Goal: Find contact information: Find contact information

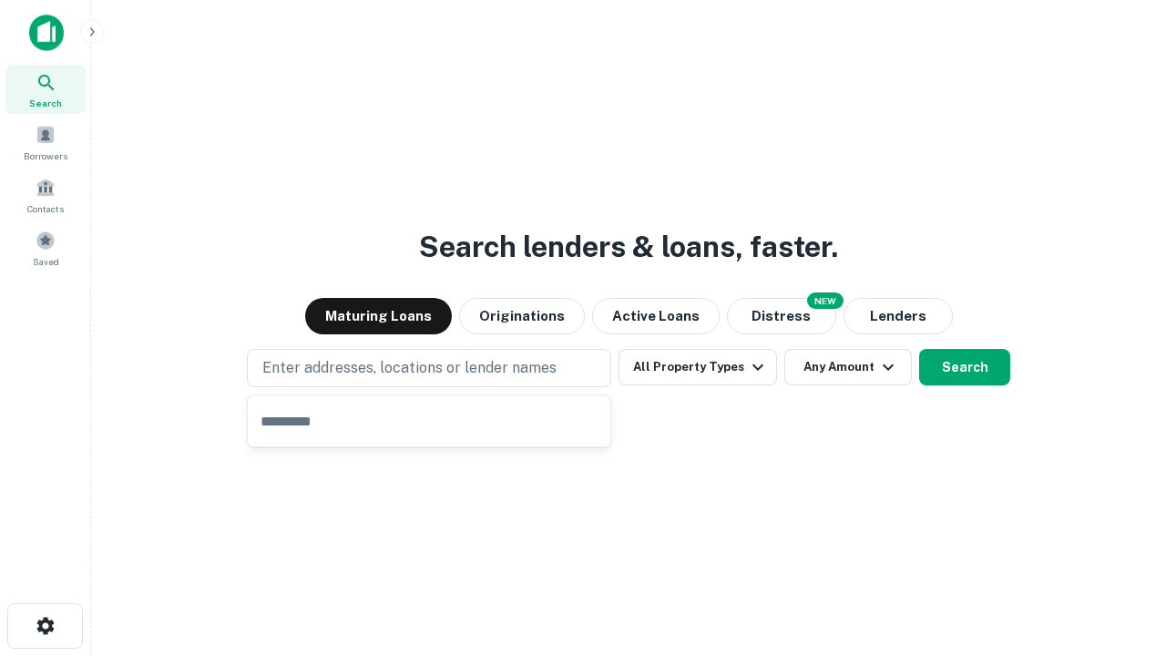
type input "**********"
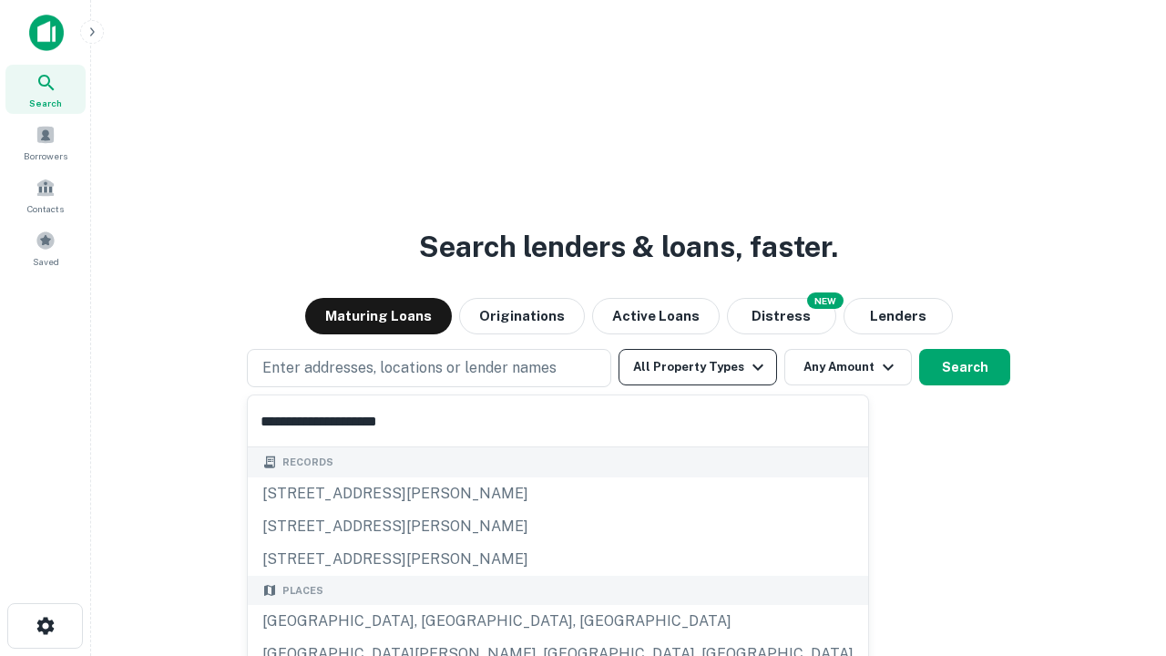
click at [435, 621] on div "[GEOGRAPHIC_DATA], [GEOGRAPHIC_DATA], [GEOGRAPHIC_DATA]" at bounding box center [558, 621] width 620 height 33
click at [698, 367] on button "All Property Types" at bounding box center [697, 367] width 158 height 36
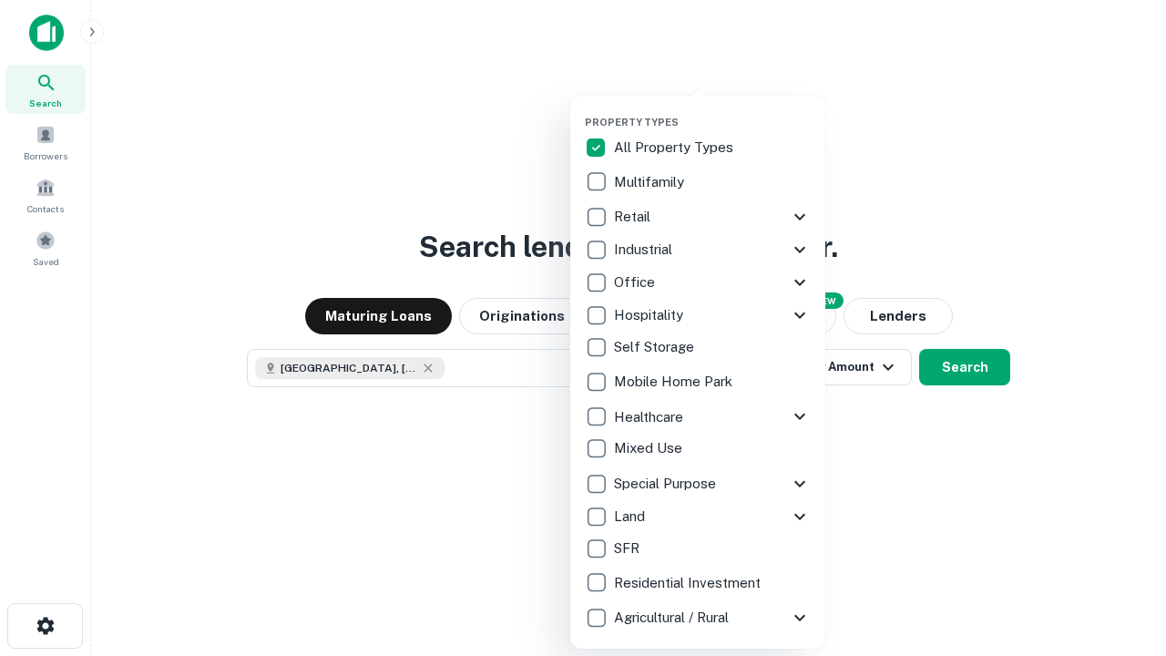
click at [712, 110] on button "button" at bounding box center [712, 110] width 255 height 1
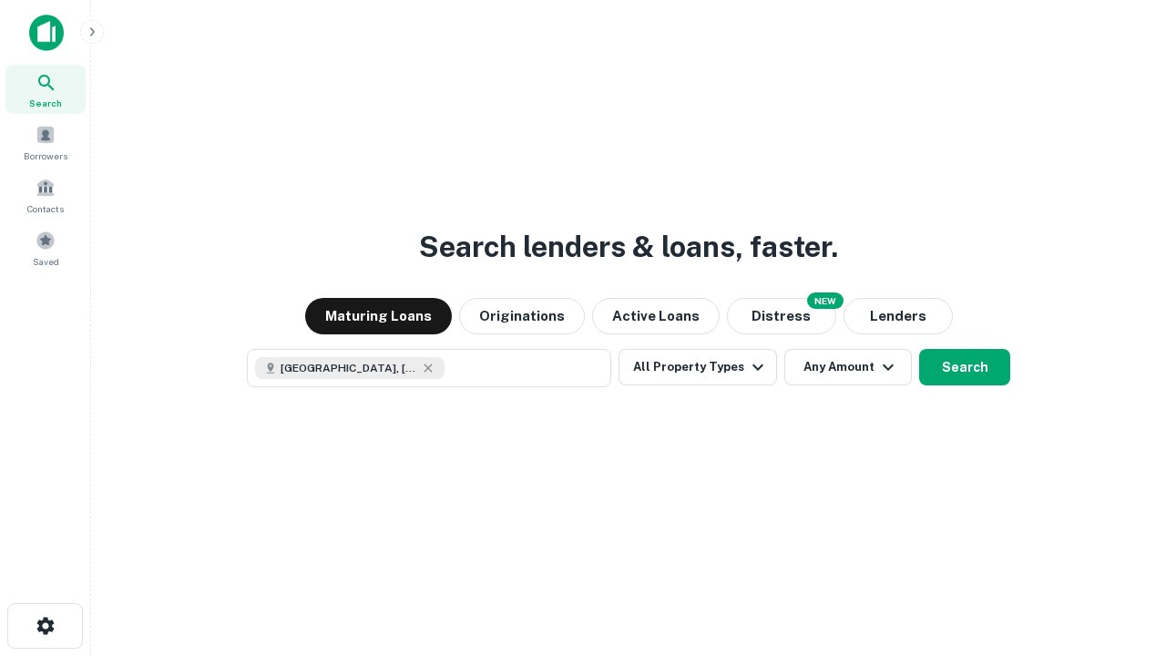
scroll to position [29, 0]
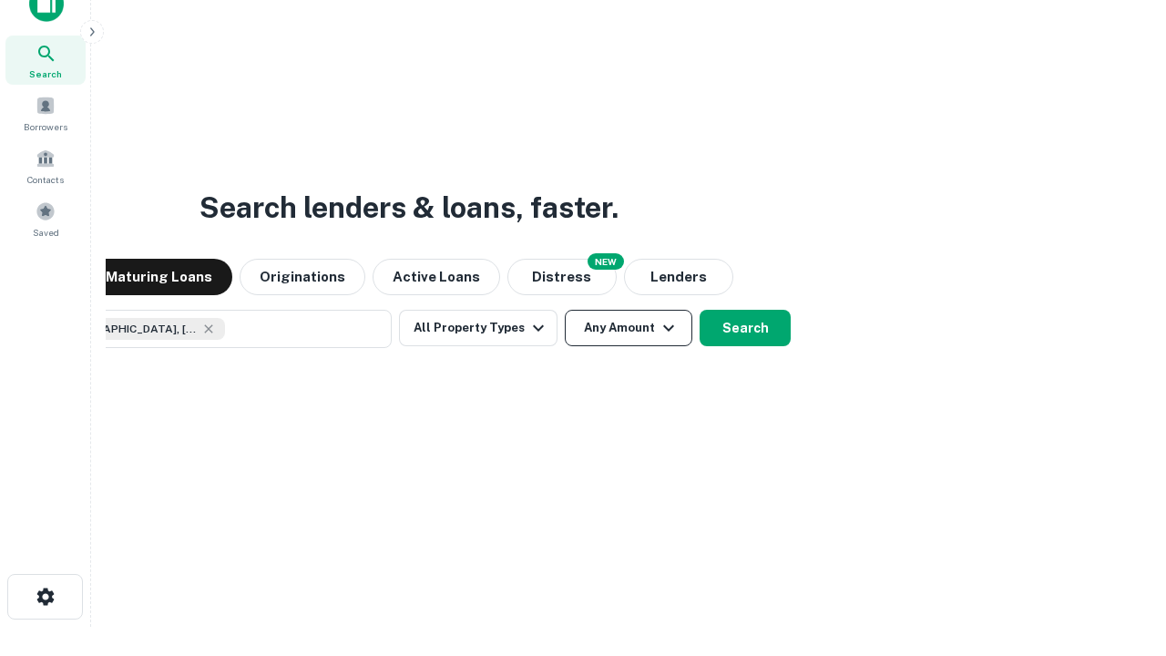
click at [565, 310] on button "Any Amount" at bounding box center [628, 328] width 127 height 36
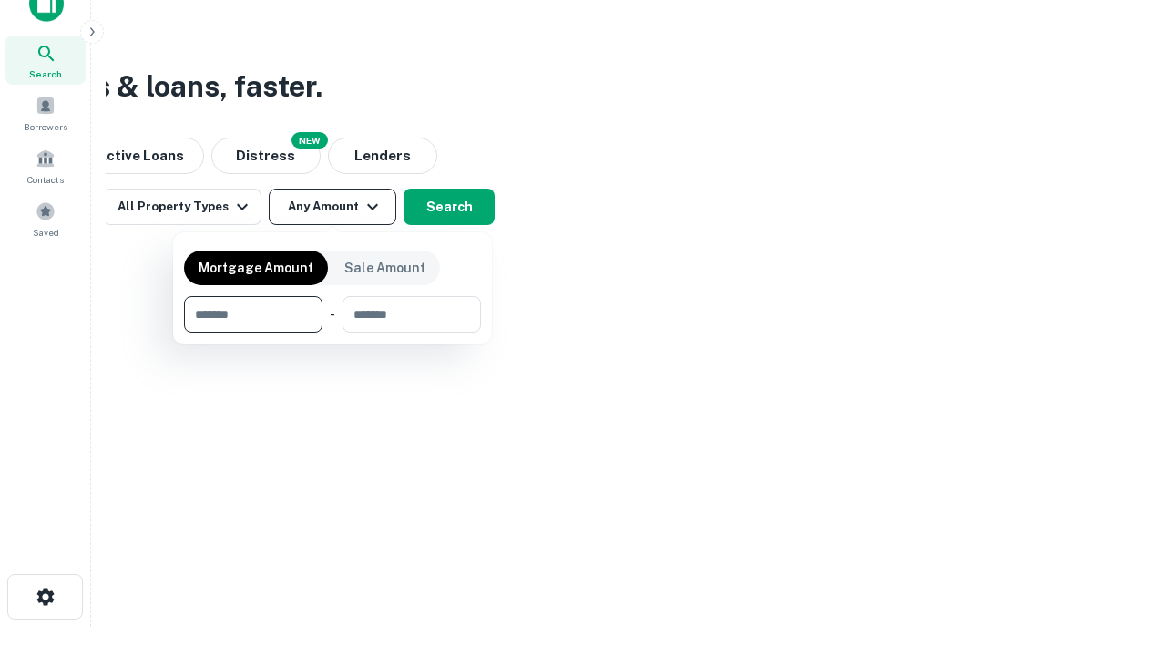
type input "*******"
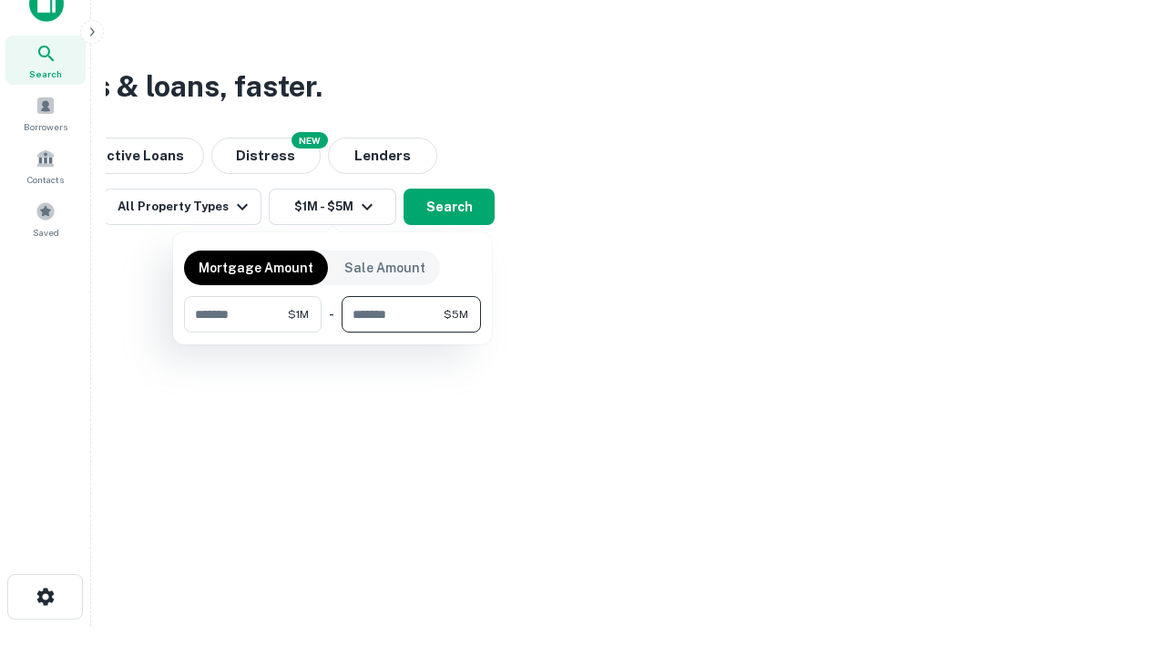
type input "*******"
click at [332, 332] on button "button" at bounding box center [332, 332] width 297 height 1
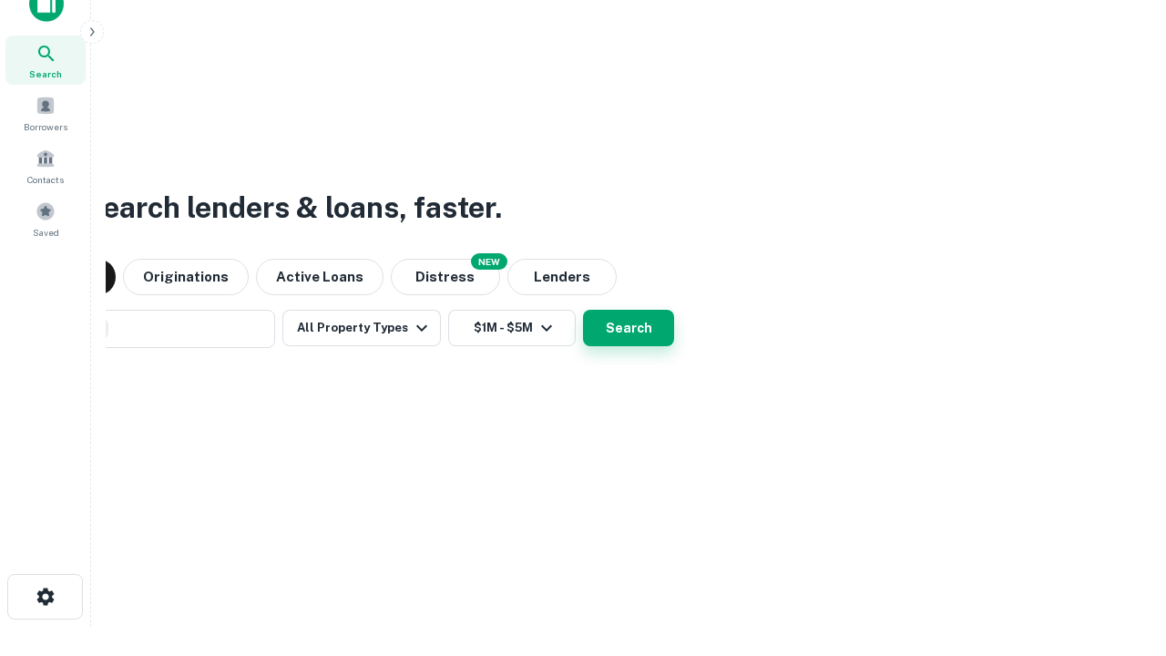
click at [583, 310] on button "Search" at bounding box center [628, 328] width 91 height 36
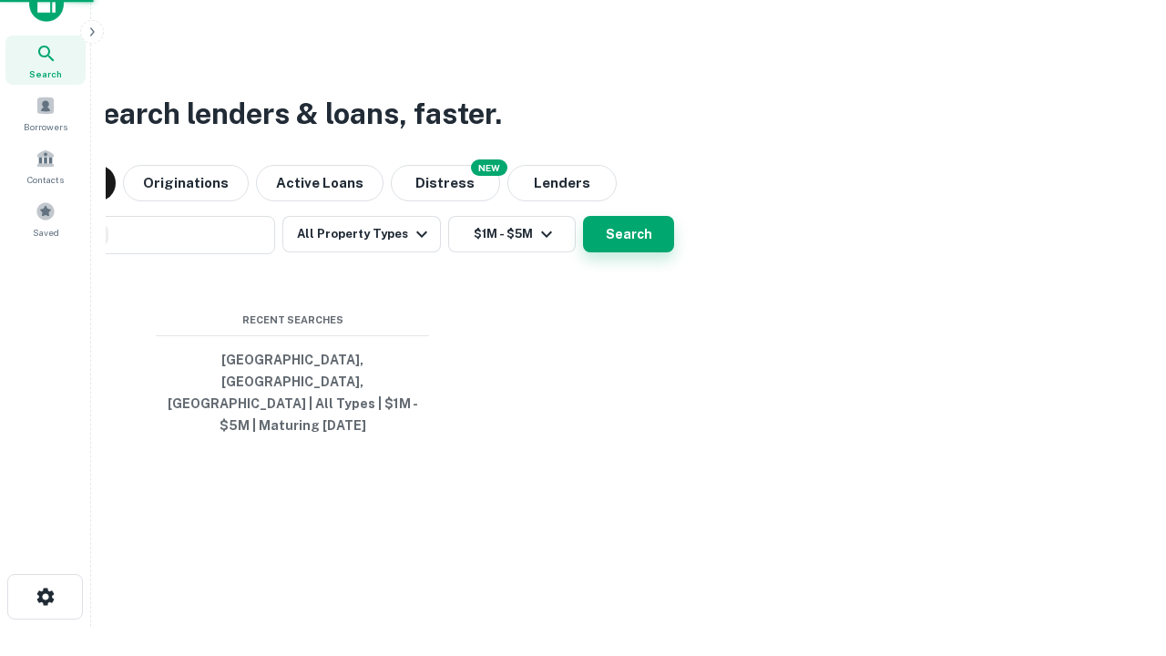
scroll to position [59, 515]
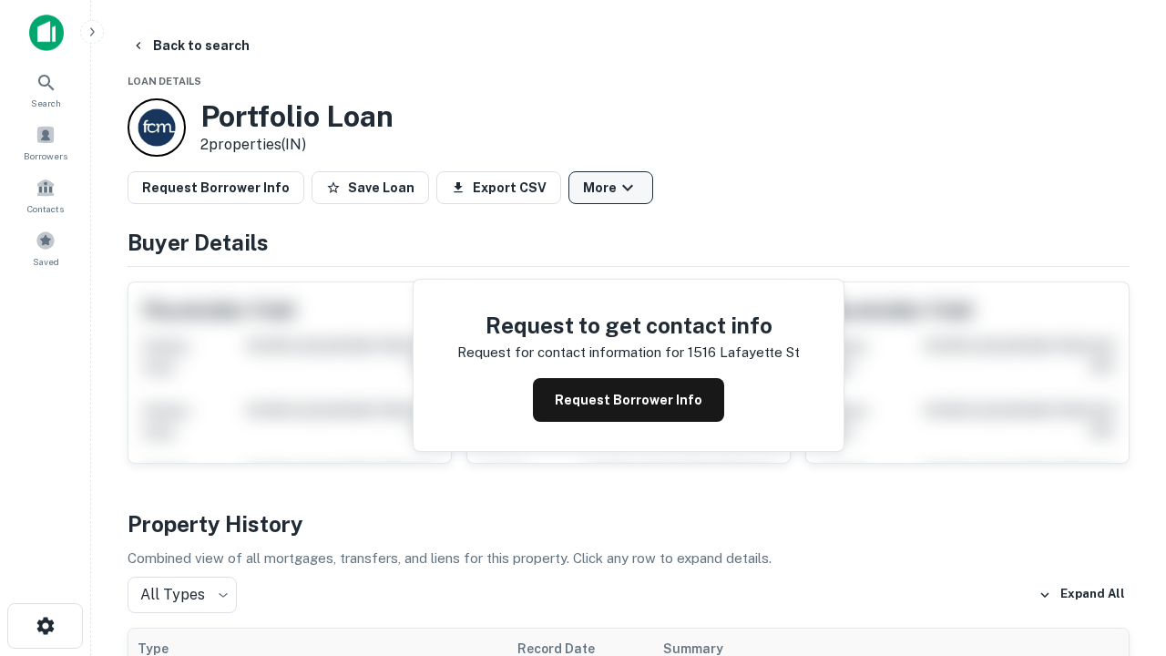
click at [610, 188] on button "More" at bounding box center [610, 187] width 85 height 33
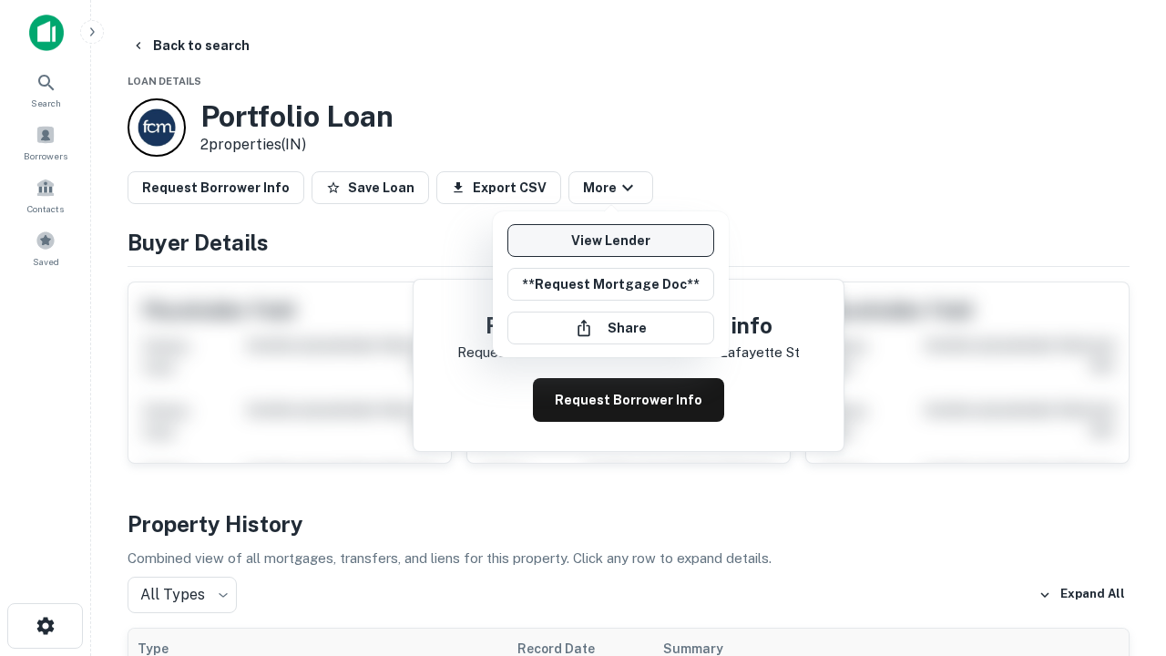
click at [610, 240] on link "View Lender" at bounding box center [610, 240] width 207 height 33
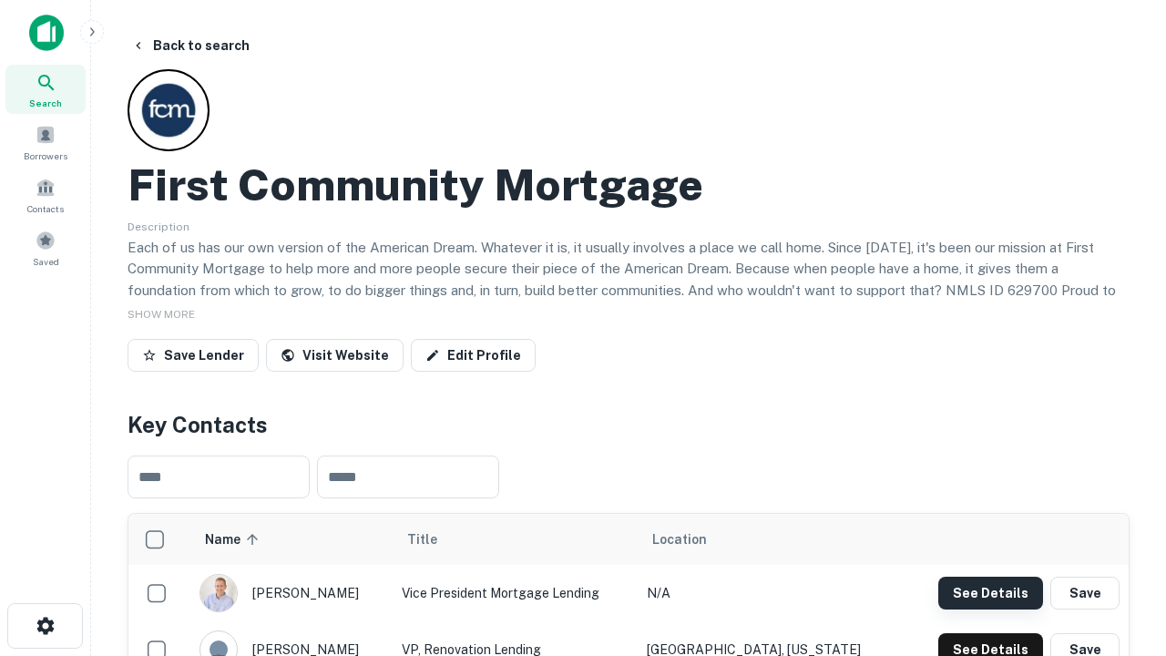
click at [990, 592] on button "See Details" at bounding box center [990, 592] width 105 height 33
click at [45, 626] on icon "button" at bounding box center [46, 626] width 22 height 22
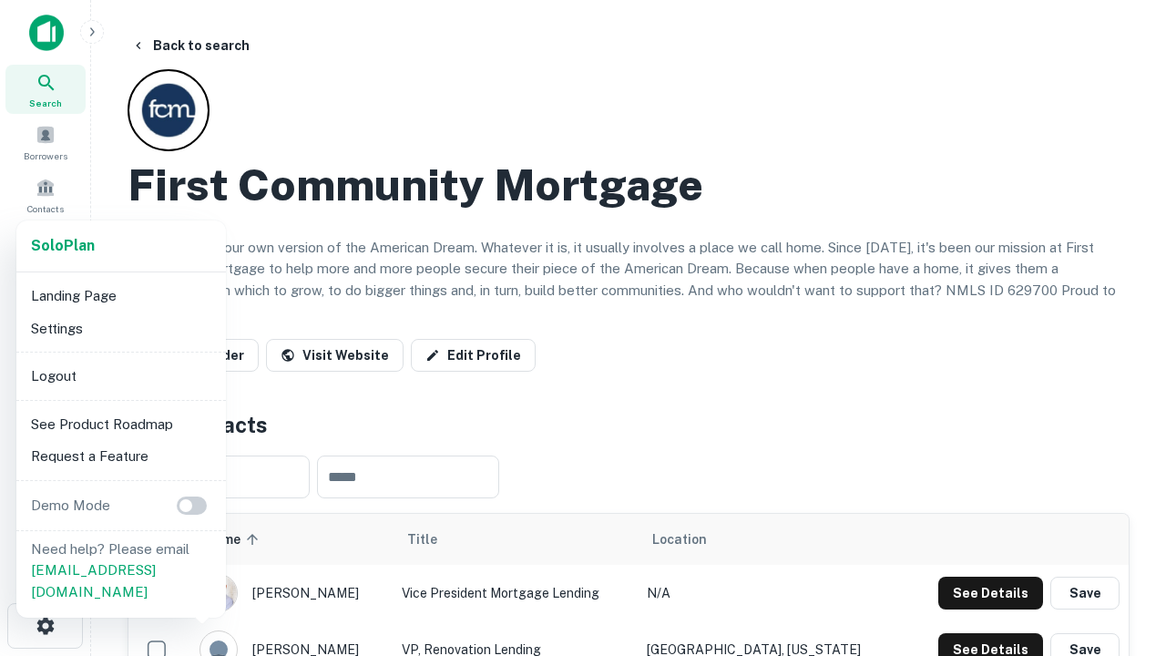
click at [120, 375] on li "Logout" at bounding box center [121, 376] width 195 height 33
